Goal: Understand process/instructions: Learn how to perform a task or action

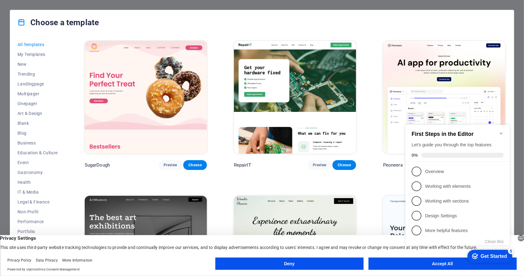
click at [511, 102] on div "All Templates My Templates New Trending Landingpage Multipager Onepager Art & D…" at bounding box center [262, 150] width 504 height 231
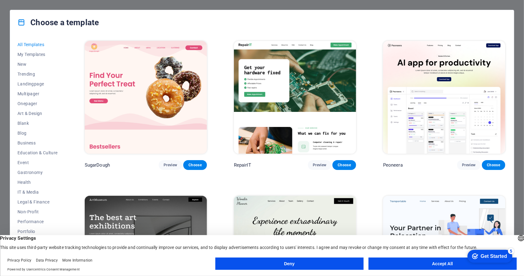
click at [453, 266] on button "Accept All" at bounding box center [442, 263] width 148 height 12
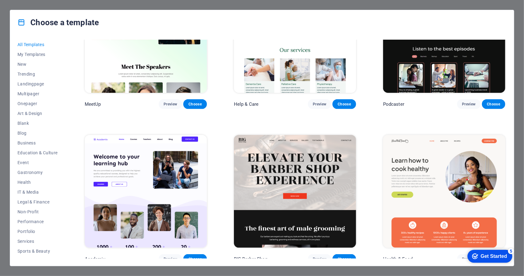
scroll to position [553, 0]
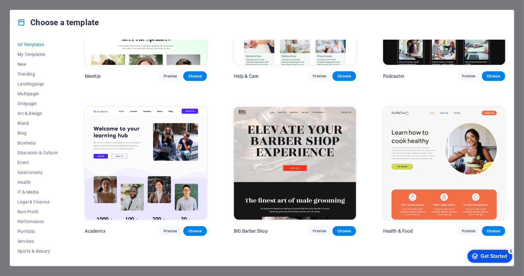
click at [484, 253] on div "Get Started" at bounding box center [493, 256] width 26 height 6
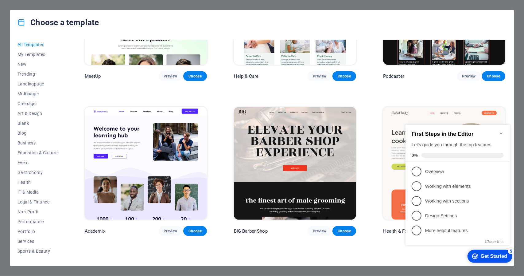
click at [503, 130] on icon "Minimize checklist" at bounding box center [501, 132] width 5 height 5
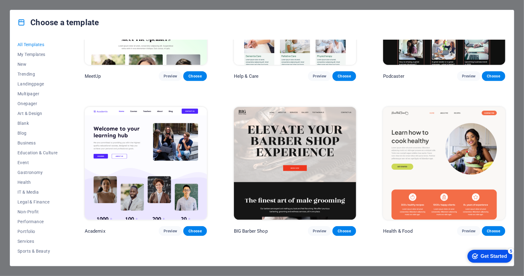
click at [194, 270] on div "Choose a template All Templates My Templates New Trending Landingpage Multipage…" at bounding box center [262, 138] width 524 height 276
click at [195, 271] on div "Choose a template All Templates My Templates New Trending Landingpage Multipage…" at bounding box center [262, 138] width 524 height 276
click at [36, 21] on h4 "Choose a template" at bounding box center [57, 22] width 81 height 10
click at [482, 253] on div "Get Started" at bounding box center [493, 256] width 26 height 6
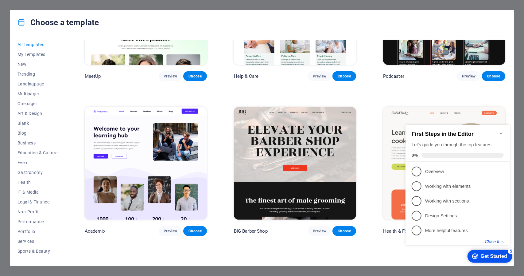
click at [499, 243] on button "Close this" at bounding box center [494, 241] width 19 height 5
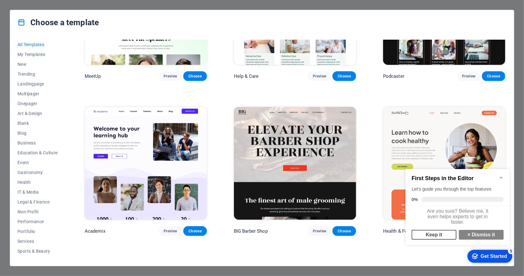
click at [445, 239] on link "Keep it" at bounding box center [433, 234] width 45 height 10
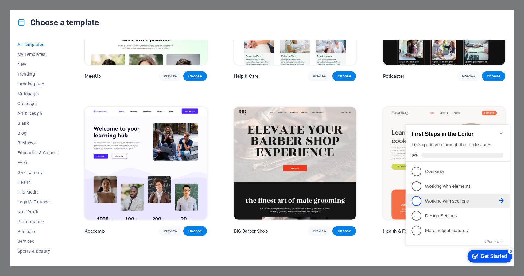
click at [456, 199] on p "Working with sections - incomplete" at bounding box center [462, 200] width 74 height 6
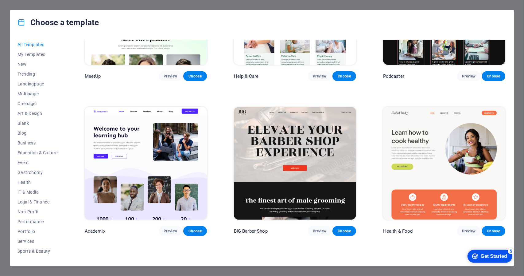
click at [486, 255] on div "Get Started" at bounding box center [493, 256] width 26 height 6
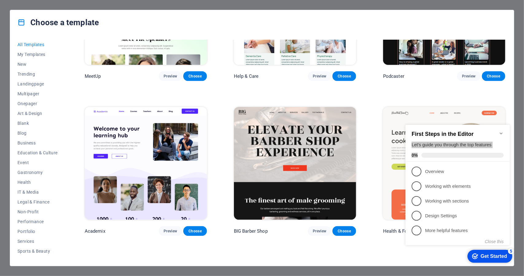
click at [503, 131] on div "First Steps in the Editor Let's guide you through the top features 0%" at bounding box center [457, 142] width 104 height 37
click at [502, 130] on icon "Minimize checklist" at bounding box center [501, 132] width 5 height 5
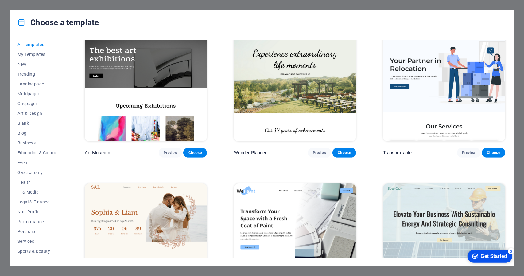
scroll to position [0, 0]
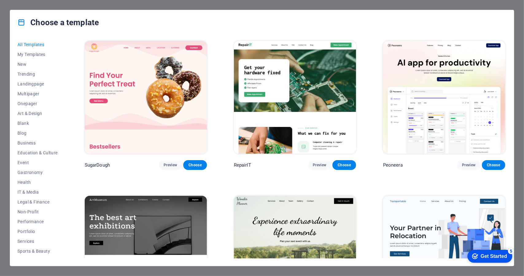
drag, startPoint x: 21, startPoint y: 4, endPoint x: 14, endPoint y: 0, distance: 8.3
click at [21, 4] on div "Choose a template All Templates My Templates New Trending Landingpage Multipage…" at bounding box center [262, 138] width 524 height 276
